Goal: Transaction & Acquisition: Purchase product/service

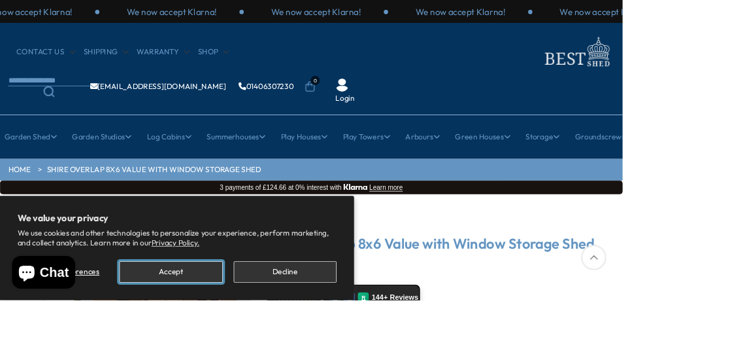
click at [241, 339] on button "Accept" at bounding box center [205, 326] width 124 height 26
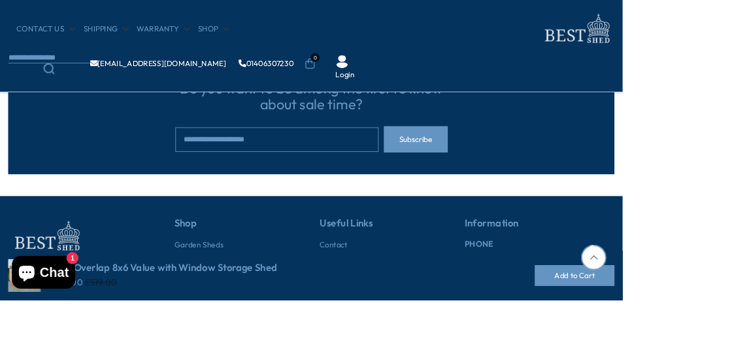
scroll to position [3211, 0]
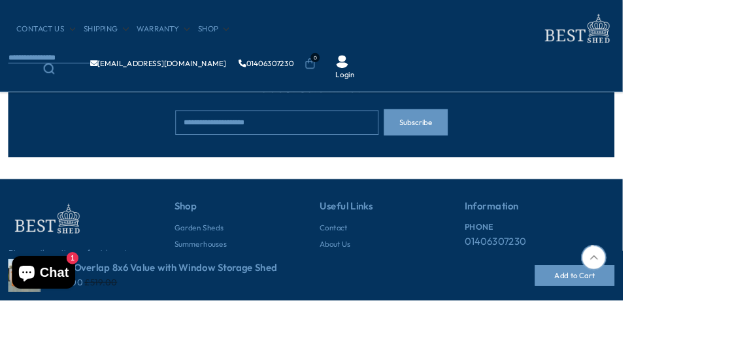
click at [256, 267] on link "Garden Sheds" at bounding box center [238, 273] width 59 height 13
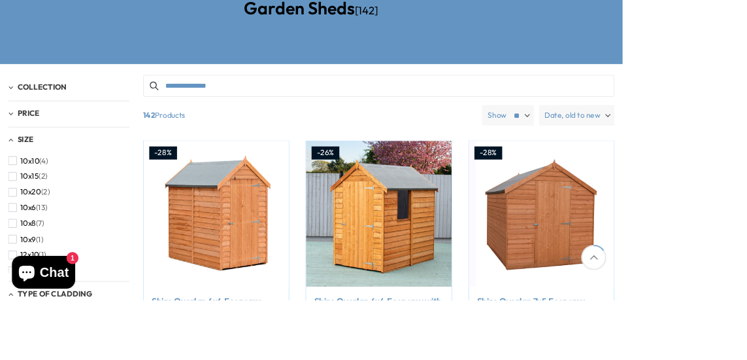
scroll to position [258, 0]
click at [67, 103] on span "Collection" at bounding box center [50, 104] width 59 height 12
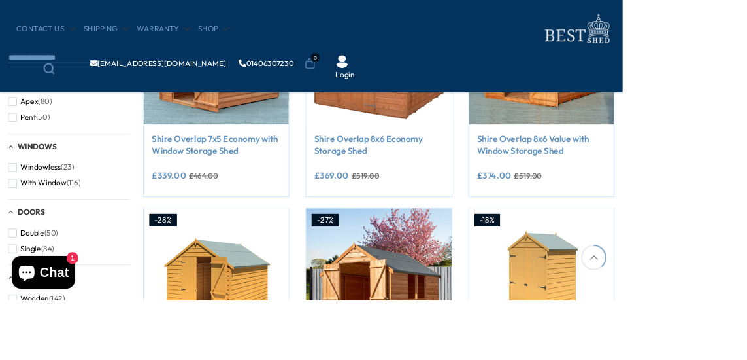
scroll to position [616, 0]
click at [484, 358] on img at bounding box center [455, 337] width 174 height 174
